Goal: Task Accomplishment & Management: Use online tool/utility

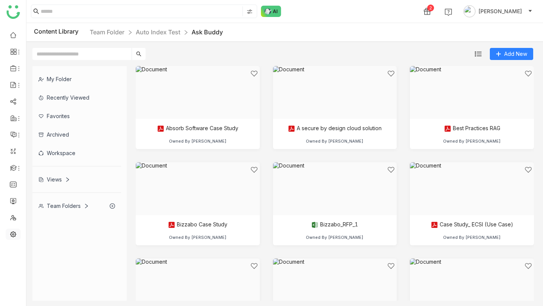
click at [10, 236] on link at bounding box center [13, 233] width 7 height 6
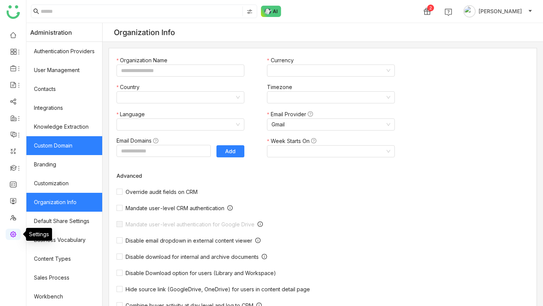
type input "*******"
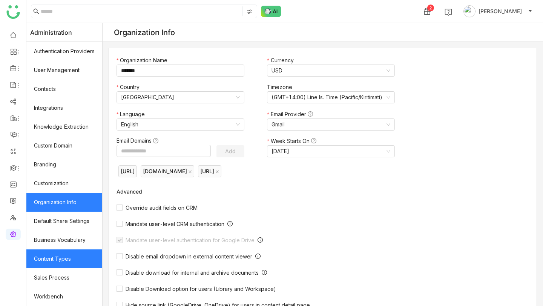
scroll to position [94, 0]
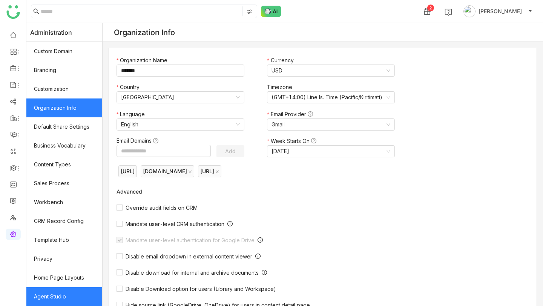
click at [58, 298] on link "Agent Studio" at bounding box center [64, 296] width 76 height 19
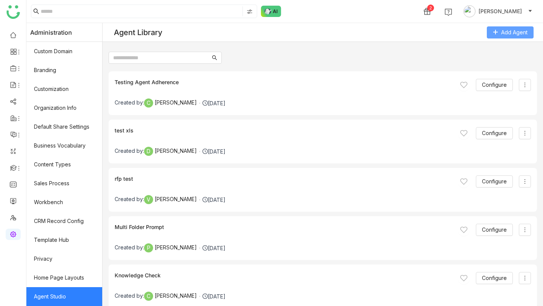
click at [508, 31] on span "Add Agent" at bounding box center [514, 32] width 26 height 8
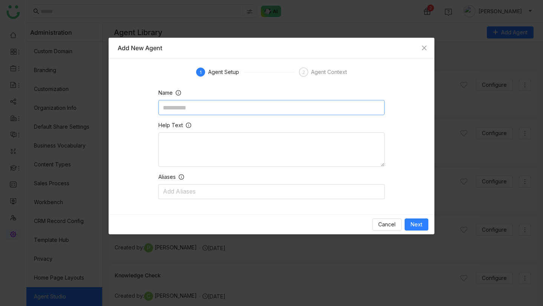
click at [220, 105] on input at bounding box center [271, 107] width 226 height 15
type input "**********"
click at [421, 222] on span "Next" at bounding box center [417, 224] width 12 height 8
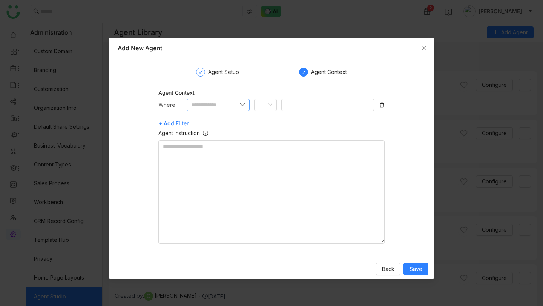
click at [239, 103] on nz-input-group at bounding box center [218, 105] width 63 height 12
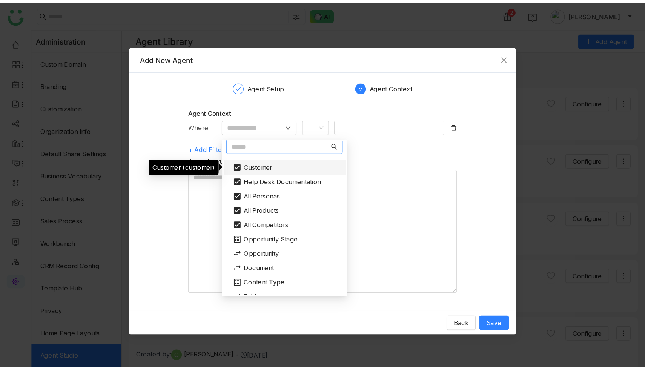
scroll to position [30, 0]
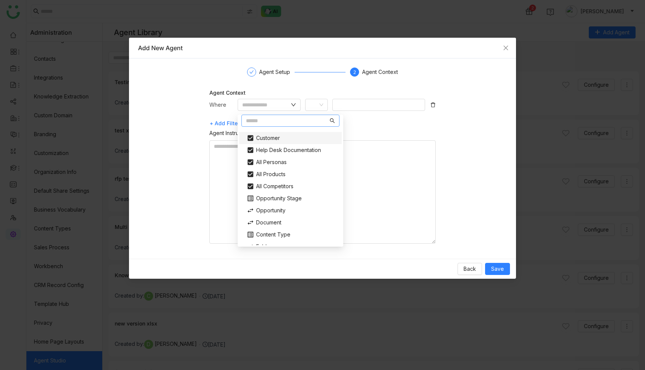
click at [279, 138] on div "Customer" at bounding box center [290, 138] width 97 height 12
type input "********"
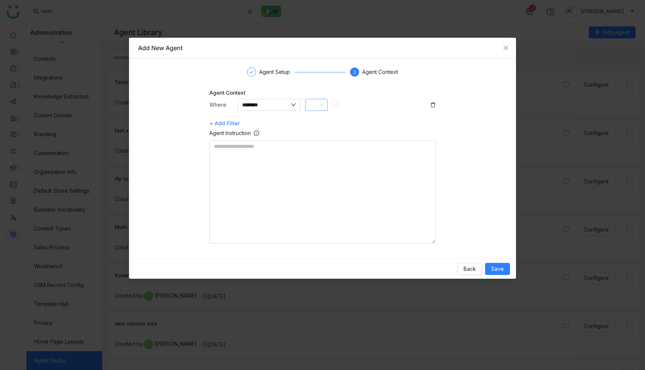
click at [317, 103] on nz-select-item at bounding box center [317, 104] width 14 height 11
click at [321, 104] on icon at bounding box center [321, 105] width 5 height 5
click at [319, 122] on div "Equals" at bounding box center [333, 120] width 46 height 8
click at [320, 107] on nz-select-item at bounding box center [317, 104] width 14 height 11
click at [320, 127] on nz-option-item "Does not equals" at bounding box center [332, 132] width 55 height 12
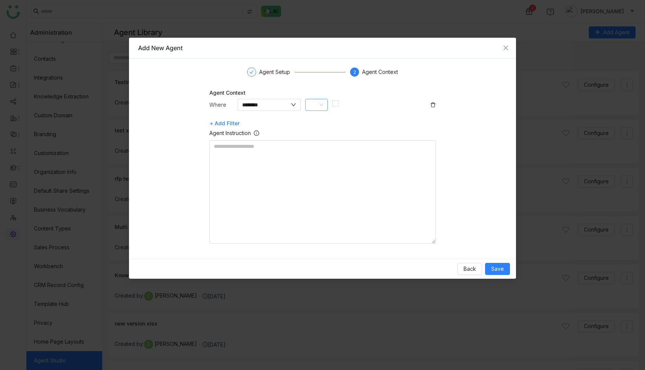
click at [320, 105] on icon at bounding box center [321, 105] width 4 height 3
click at [320, 116] on div "Equals" at bounding box center [333, 120] width 46 height 8
click at [491, 271] on button "Save" at bounding box center [497, 269] width 25 height 12
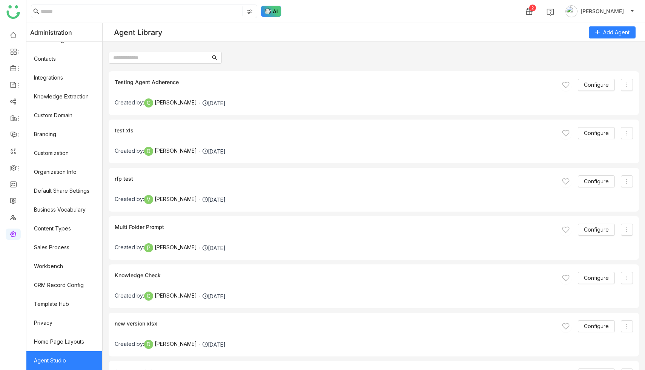
click at [271, 8] on img at bounding box center [271, 11] width 20 height 11
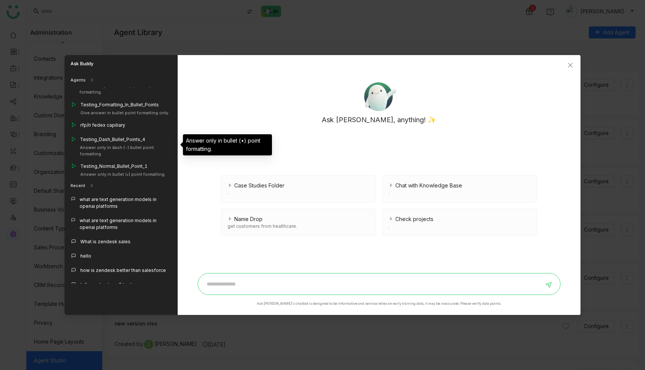
scroll to position [715, 0]
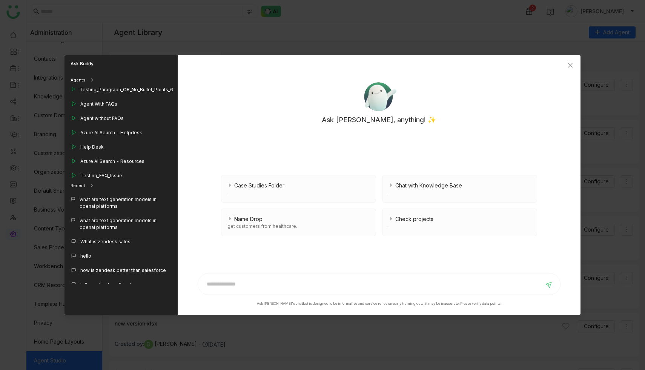
click at [117, 184] on div "Customer Agent" at bounding box center [120, 191] width 113 height 14
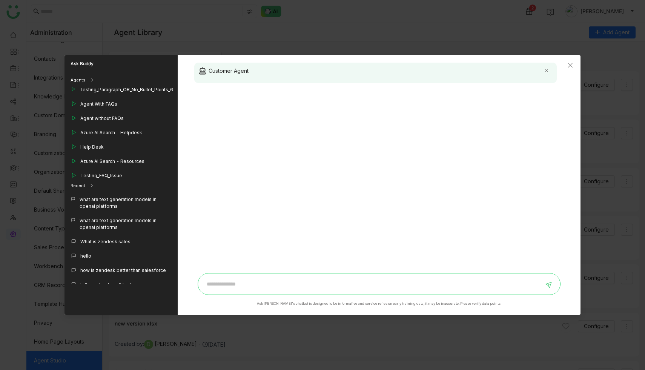
click at [256, 283] on input at bounding box center [372, 284] width 341 height 12
type input "**********"
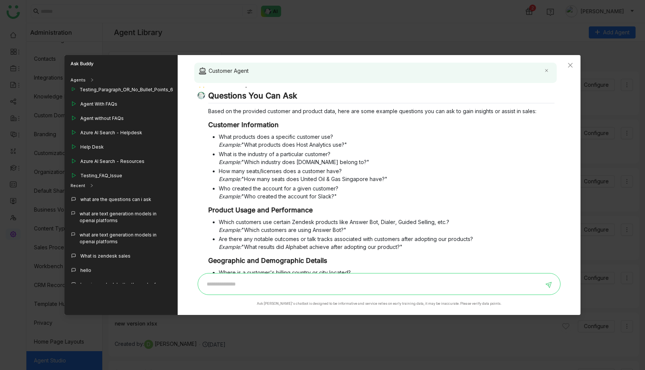
scroll to position [0, 0]
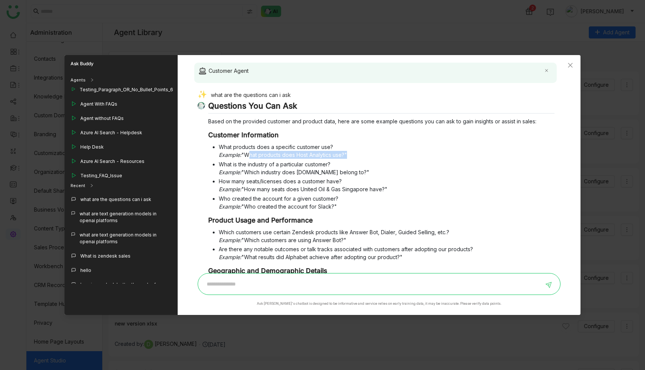
drag, startPoint x: 346, startPoint y: 154, endPoint x: 245, endPoint y: 153, distance: 101.4
click at [245, 153] on li "What products does a specific customer use? Example: "What products does Host A…" at bounding box center [386, 151] width 335 height 16
copy li "What products does Host Analytics use?"
click at [287, 284] on input at bounding box center [372, 284] width 341 height 12
paste input "**********"
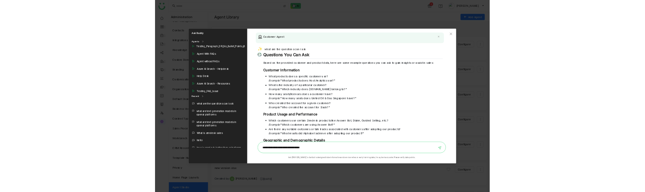
scroll to position [82, 0]
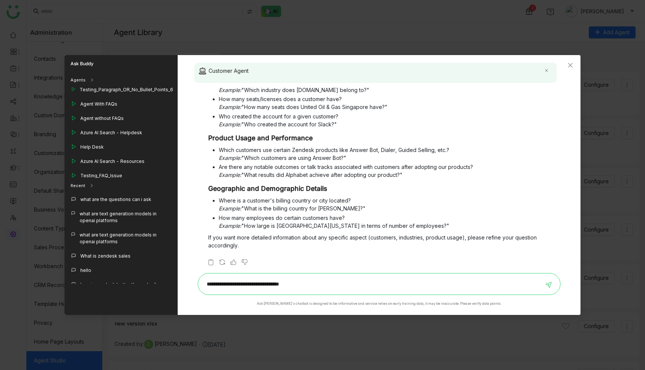
type input "**********"
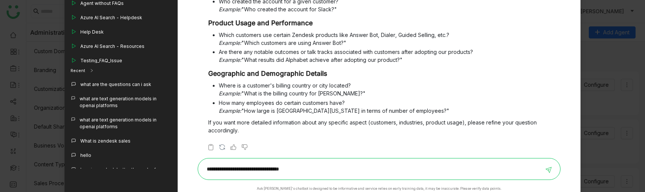
scroll to position [68, 0]
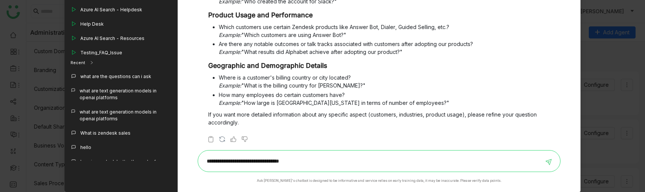
click at [323, 163] on input "**********" at bounding box center [372, 161] width 341 height 12
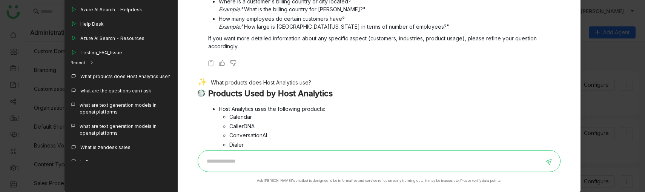
scroll to position [0, 0]
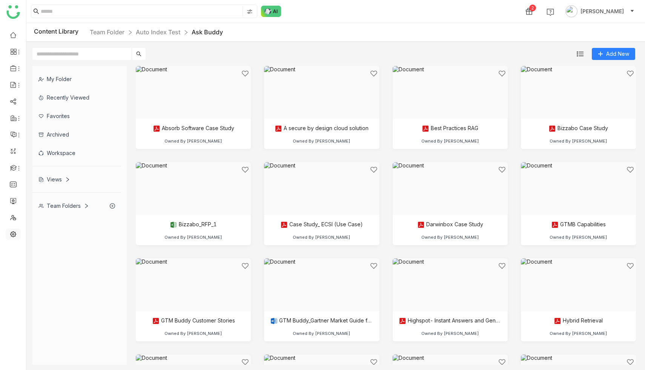
click at [11, 235] on link at bounding box center [13, 233] width 7 height 6
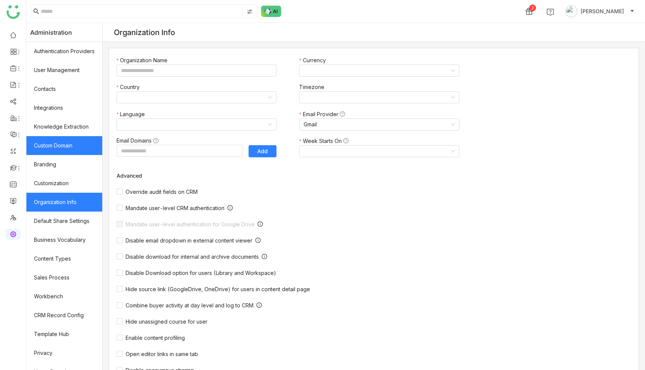
type input "*******"
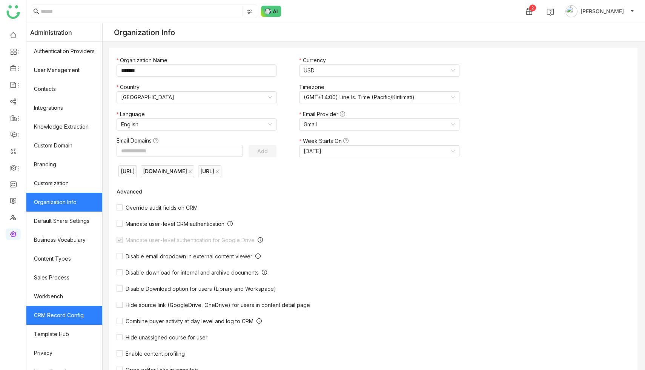
scroll to position [30, 0]
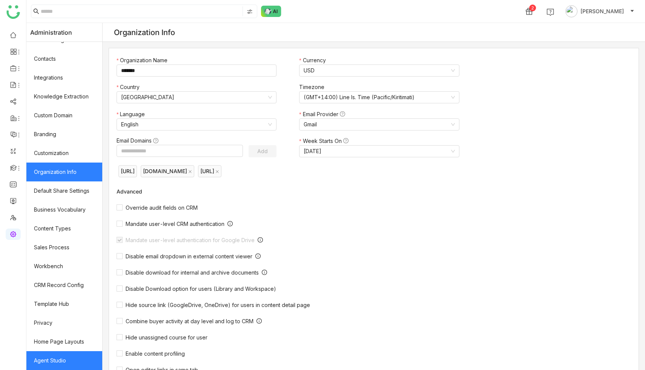
click at [58, 360] on link "Agent Studio" at bounding box center [64, 360] width 76 height 19
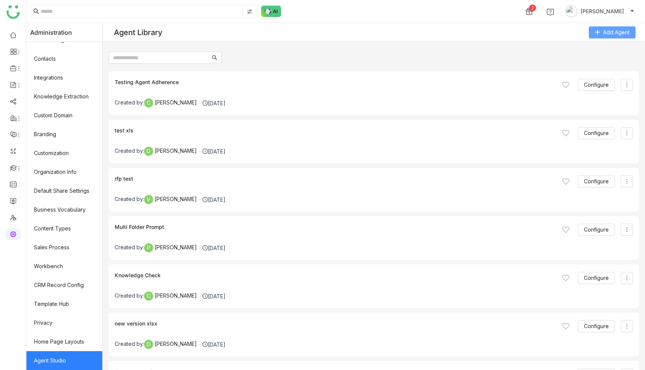
click at [626, 30] on span "Add Agent" at bounding box center [616, 32] width 26 height 8
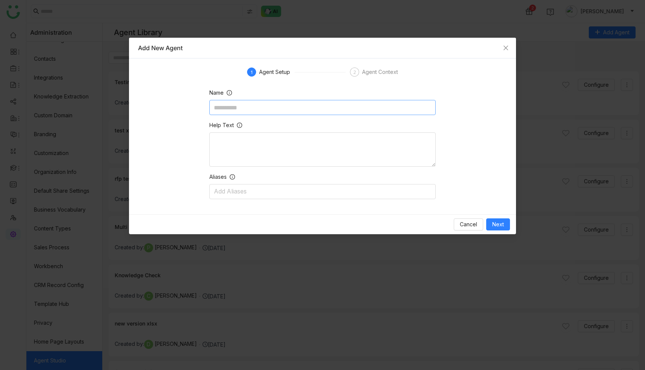
click at [296, 101] on input at bounding box center [322, 107] width 226 height 15
click at [469, 226] on span "Cancel" at bounding box center [468, 224] width 17 height 8
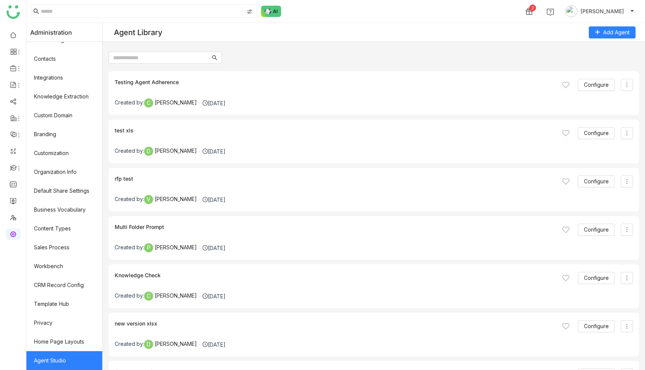
click at [270, 13] on img at bounding box center [271, 11] width 20 height 11
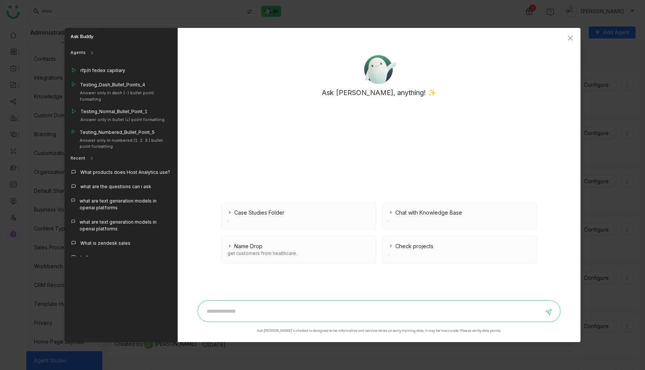
scroll to position [715, 0]
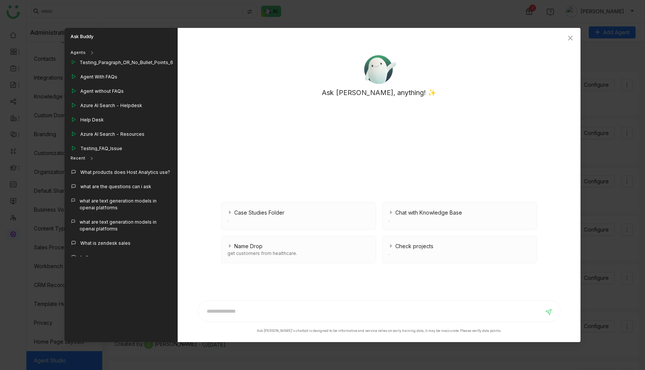
click at [121, 156] on div "Customer Agent" at bounding box center [120, 163] width 113 height 14
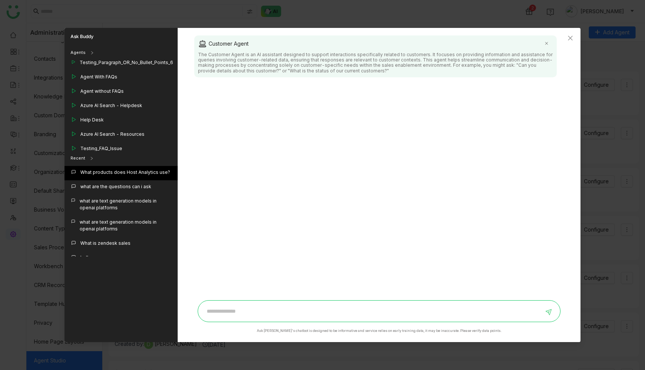
click at [117, 175] on div "What products does Host Analytics use?" at bounding box center [125, 172] width 90 height 7
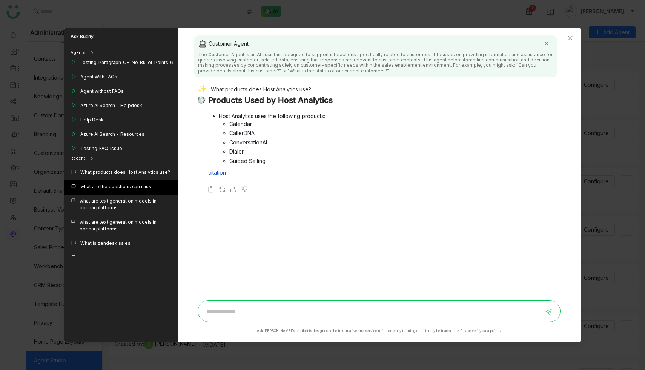
click at [117, 184] on div "what are the questions can i ask" at bounding box center [115, 186] width 71 height 7
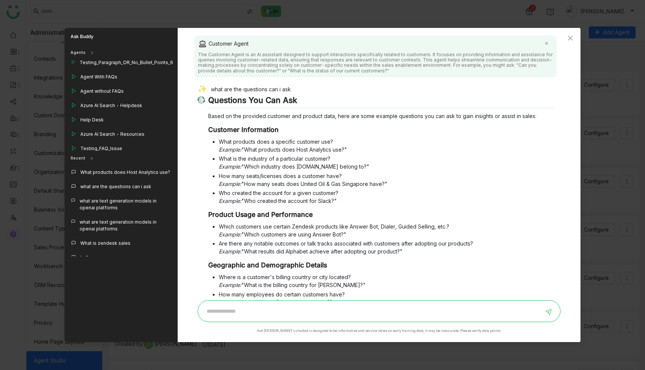
drag, startPoint x: 369, startPoint y: 167, endPoint x: 246, endPoint y: 164, distance: 122.6
click at [246, 164] on li "What is the industry of a particular customer? Example: "Which industry does Me…" at bounding box center [386, 163] width 335 height 16
copy li "Which industry does Mediumdesk.com belong to?"
drag, startPoint x: 341, startPoint y: 175, endPoint x: 219, endPoint y: 178, distance: 121.8
click at [219, 178] on li "How many seats/licenses does a customer have? Example: "How many seats does Uni…" at bounding box center [386, 180] width 335 height 16
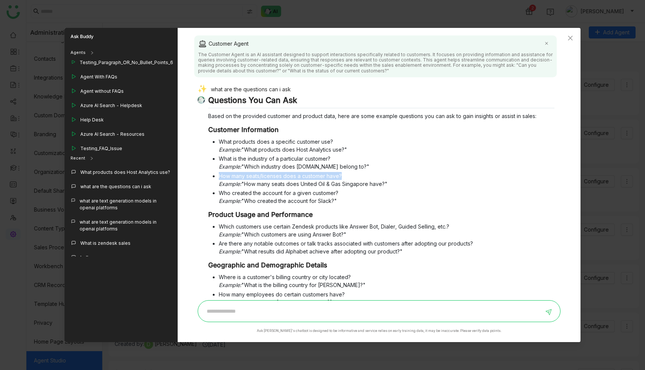
copy li "How many seats/licenses does a customer have?"
click at [279, 310] on input at bounding box center [372, 311] width 341 height 12
paste input "**********"
type input "**********"
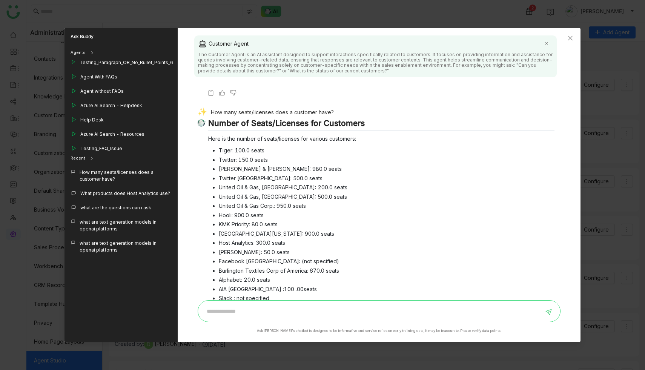
scroll to position [231, 0]
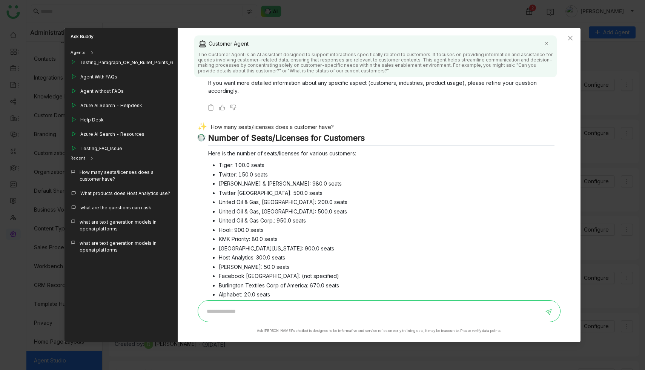
click at [284, 126] on div "How many seats/licenses does a customer have?" at bounding box center [376, 128] width 356 height 11
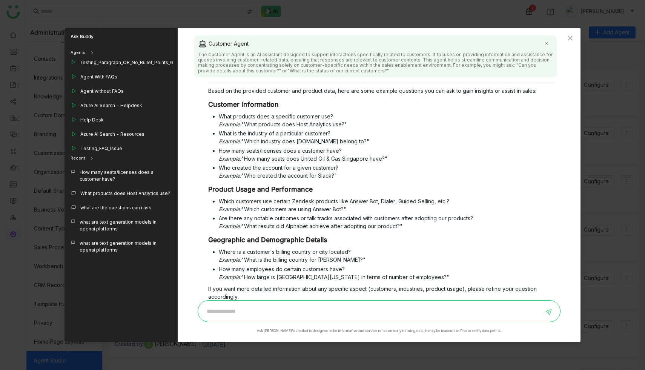
scroll to position [22, 0]
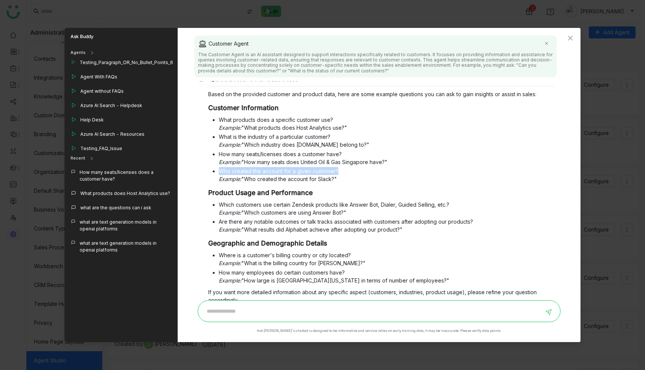
drag, startPoint x: 338, startPoint y: 170, endPoint x: 218, endPoint y: 173, distance: 120.7
click at [218, 173] on ul "What products does a specific customer use? Example: "What products does Host A…" at bounding box center [381, 149] width 346 height 67
click at [314, 171] on li "Who created the account for a given customer? Example: "Who created the account…" at bounding box center [386, 175] width 335 height 16
drag, startPoint x: 342, startPoint y: 170, endPoint x: 219, endPoint y: 171, distance: 122.9
click at [219, 171] on li "Who created the account for a given customer? Example: "Who created the account…" at bounding box center [386, 175] width 335 height 16
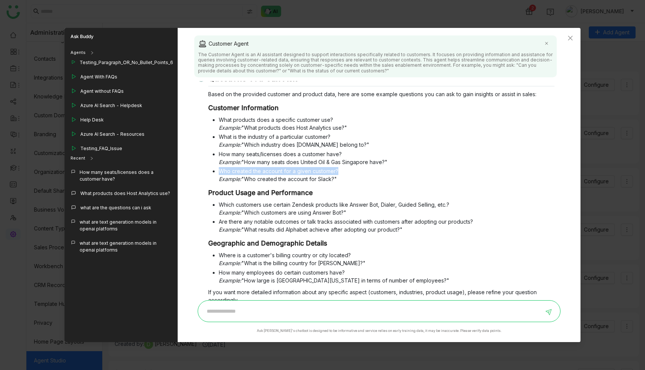
copy li "Who created the account for a given customer?"
click at [247, 308] on input at bounding box center [372, 311] width 341 height 12
paste input "**********"
type input "**********"
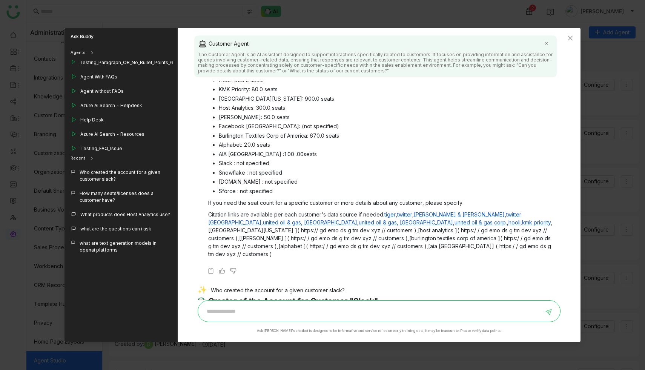
scroll to position [421, 0]
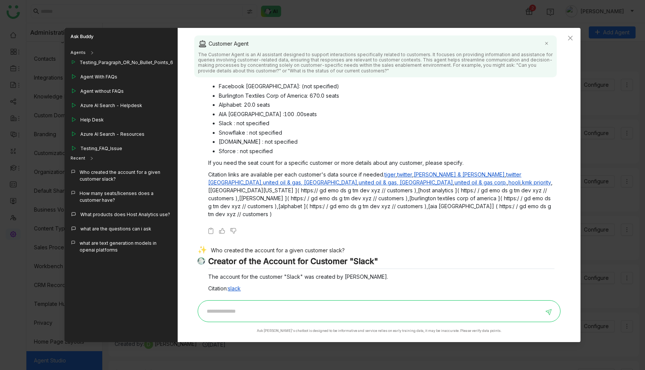
click at [324, 246] on div "Who created the account for a given customer slack?" at bounding box center [376, 251] width 356 height 11
copy div "Who created the account for a given customer slack?"
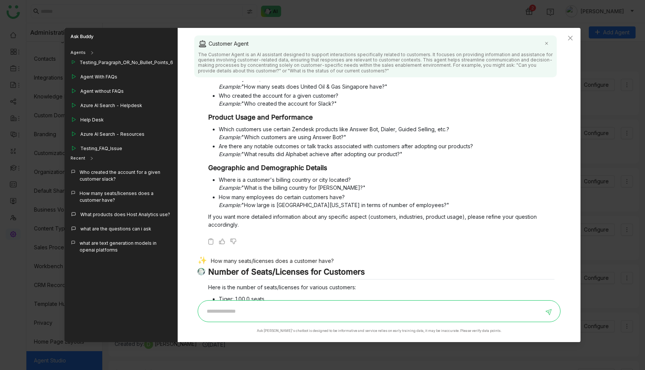
scroll to position [69, 0]
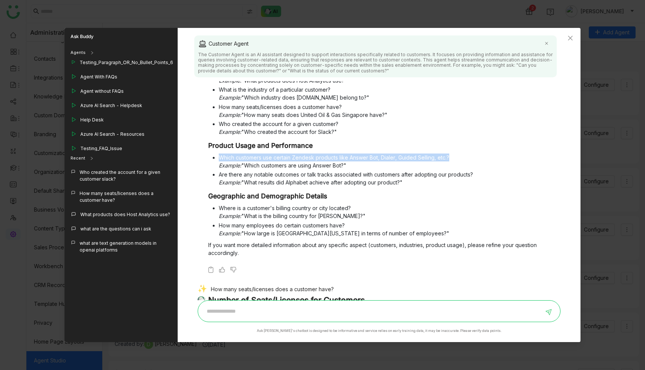
drag, startPoint x: 449, startPoint y: 156, endPoint x: 220, endPoint y: 156, distance: 229.6
click at [220, 156] on li "Which customers use certain Zendesk products like Answer Bot, Dialer, Guided Se…" at bounding box center [386, 161] width 335 height 16
copy li "Which customers use certain Zendesk products like Answer Bot, Dialer, Guided Se…"
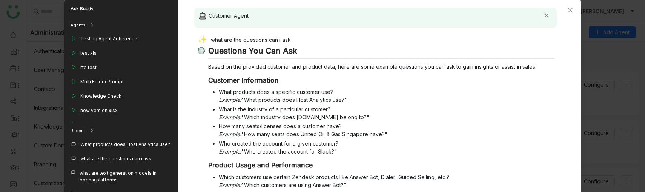
scroll to position [202, 0]
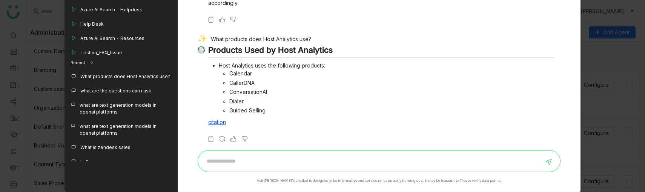
click at [239, 163] on input at bounding box center [372, 161] width 341 height 12
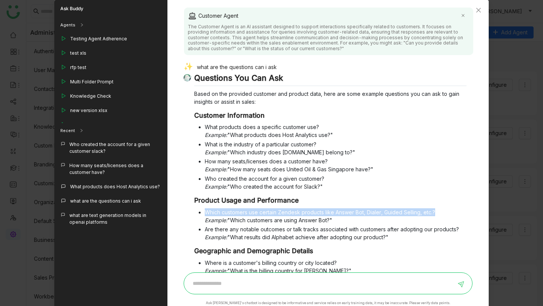
scroll to position [77, 0]
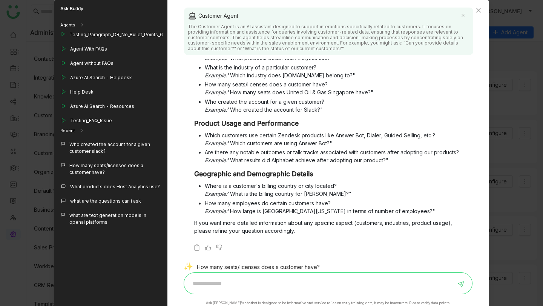
click at [231, 284] on input at bounding box center [323, 283] width 268 height 12
paste input "**********"
type input "**********"
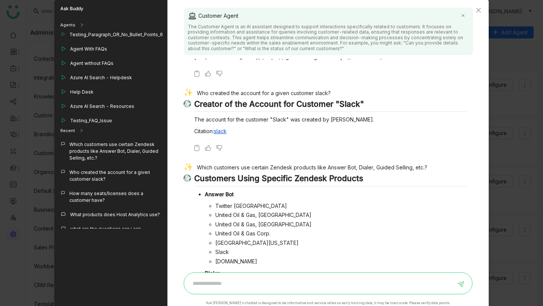
scroll to position [579, 0]
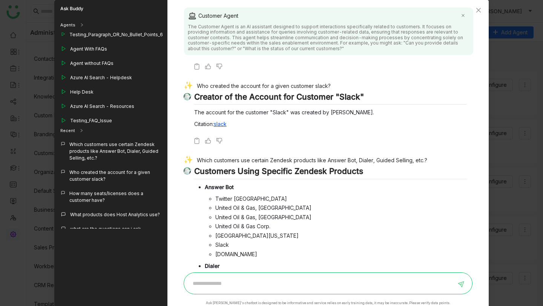
click at [255, 156] on div "Which customers use certain Zendesk products like Answer Bot, Dialer, Guided Se…" at bounding box center [325, 161] width 283 height 11
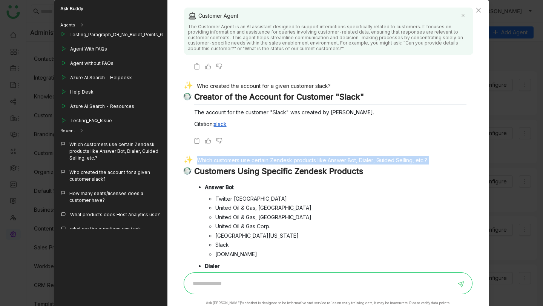
click at [255, 156] on div "Which customers use certain Zendesk products like Answer Bot, Dialer, Guided Se…" at bounding box center [325, 161] width 283 height 11
copy div "Which customers use certain Zendesk products like Answer Bot, Dialer, Guided Se…"
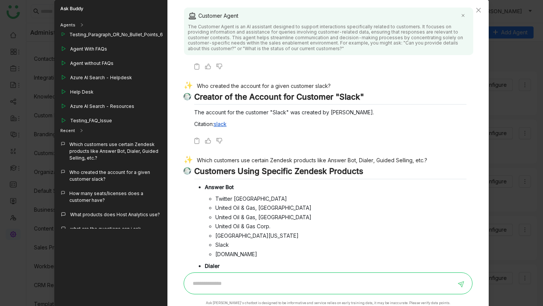
click at [222, 18] on div "Customer Agent" at bounding box center [329, 15] width 282 height 9
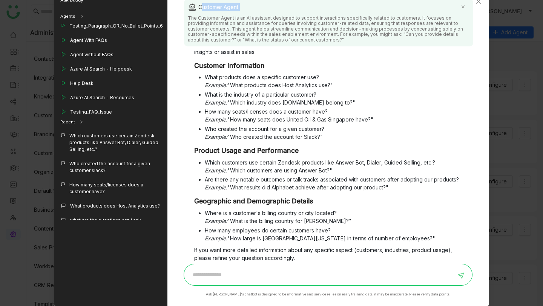
scroll to position [0, 0]
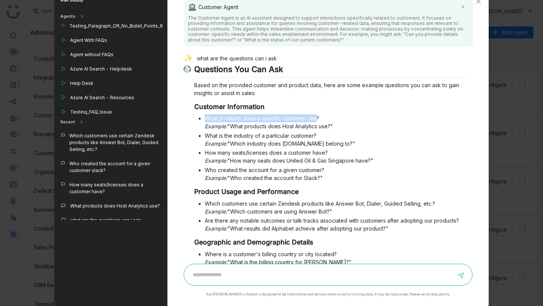
drag, startPoint x: 315, startPoint y: 118, endPoint x: 205, endPoint y: 117, distance: 110.1
click at [205, 117] on li "What products does a specific customer use? Example: "What products does Host A…" at bounding box center [336, 122] width 262 height 16
copy li "What products does a specific customer use"
